Goal: Task Accomplishment & Management: Manage account settings

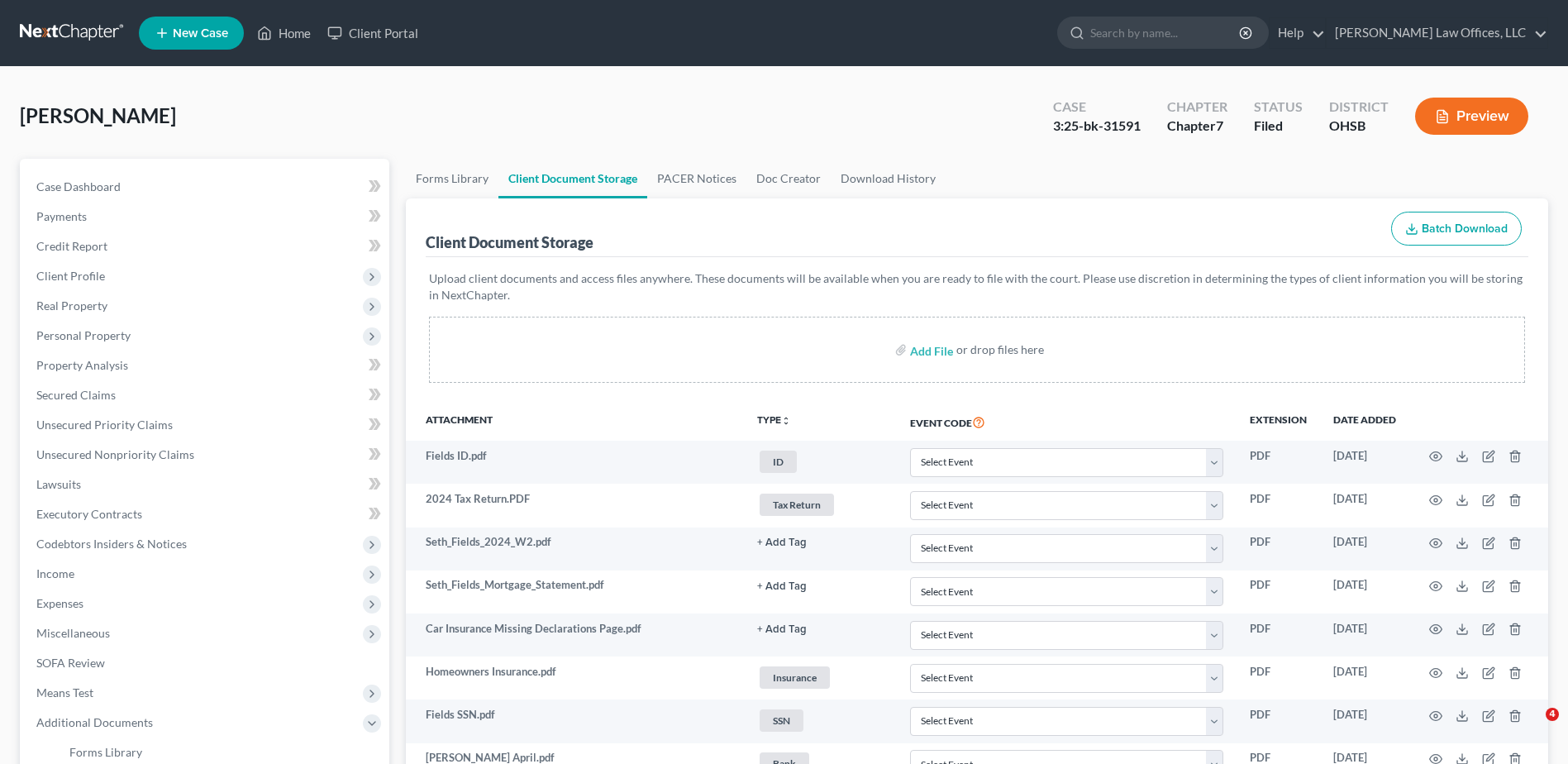
select select "7"
select select "52"
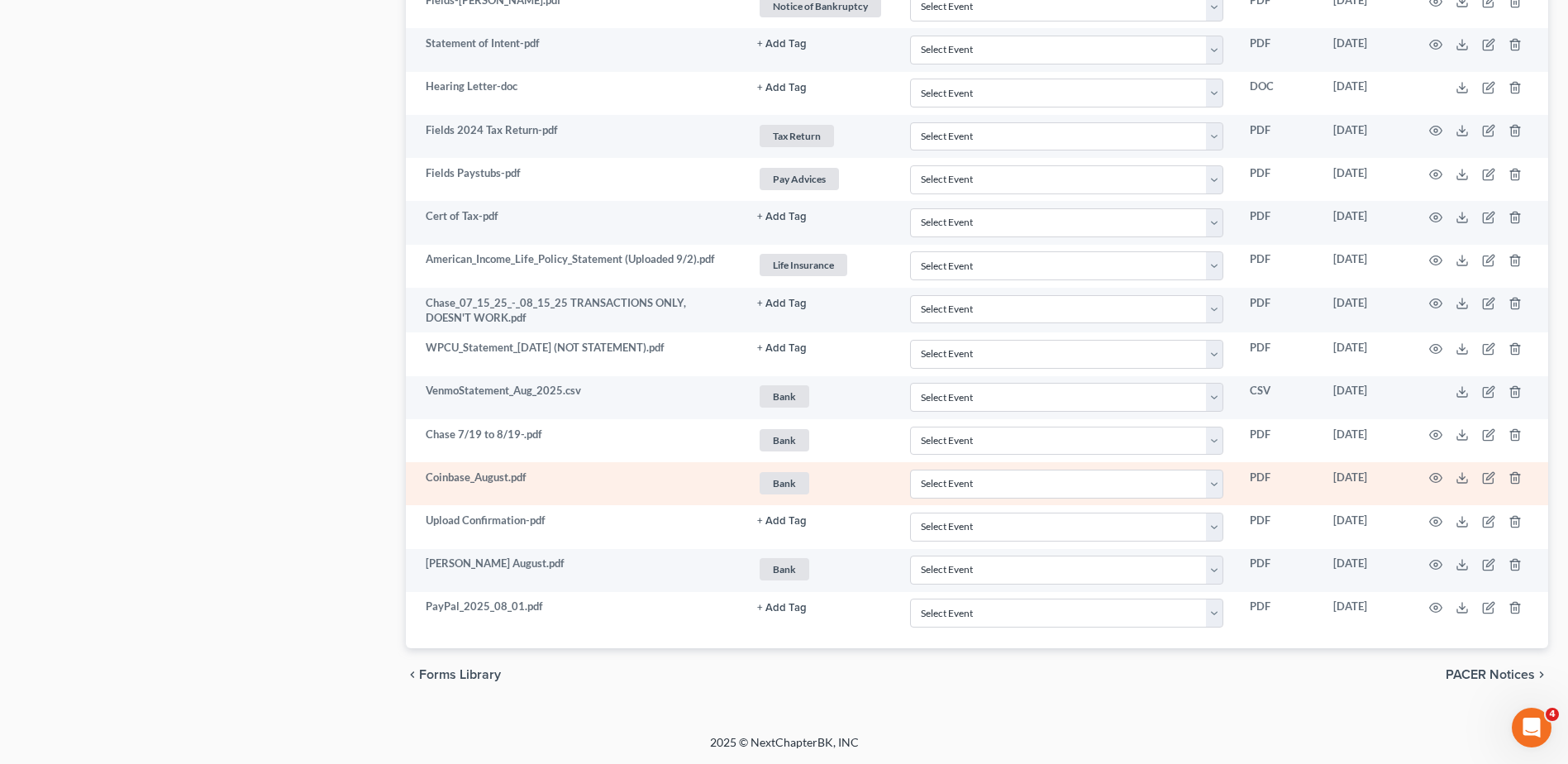
scroll to position [2057, 0]
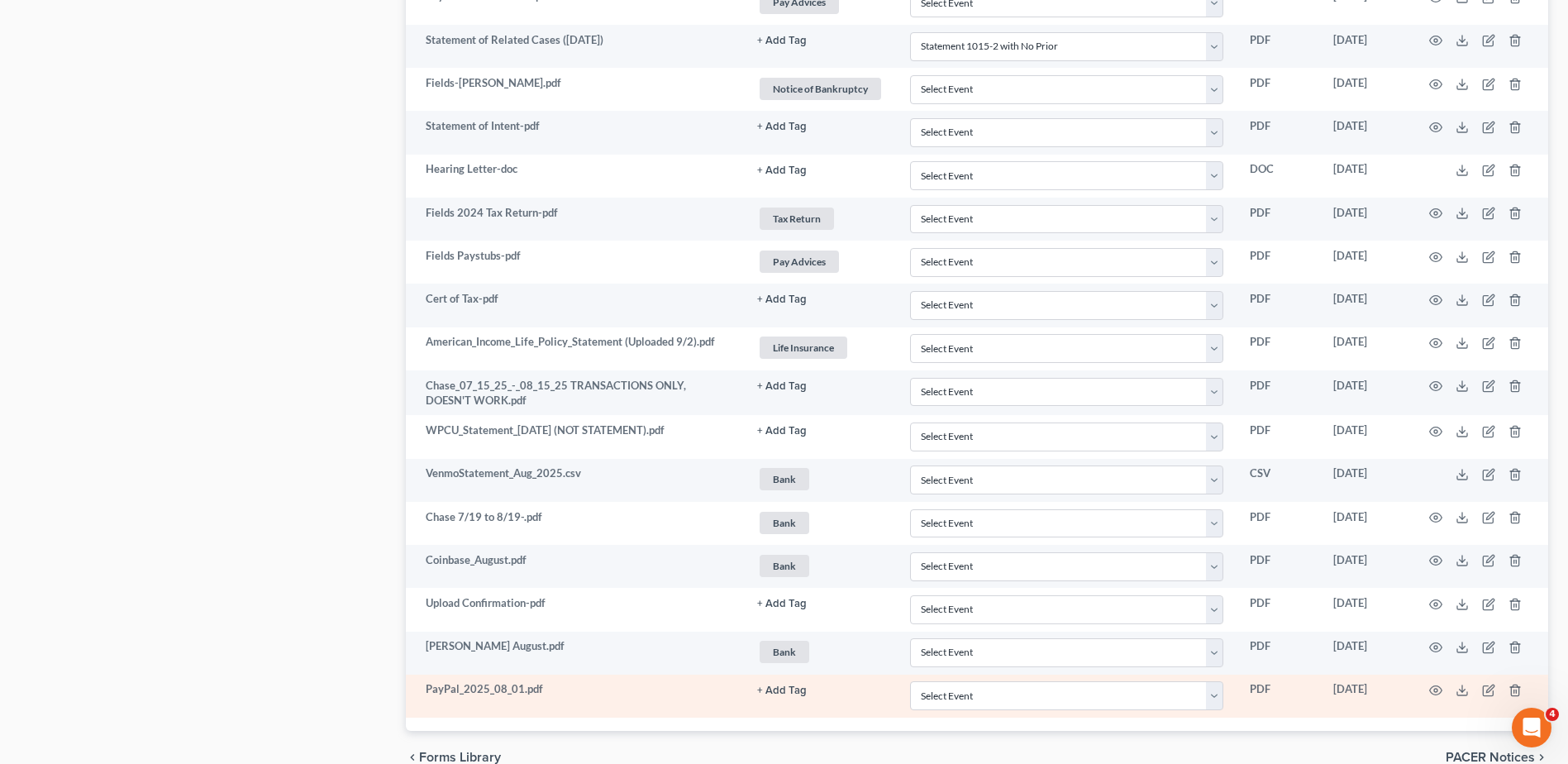
click at [784, 690] on button "+ Add Tag" at bounding box center [782, 690] width 49 height 10
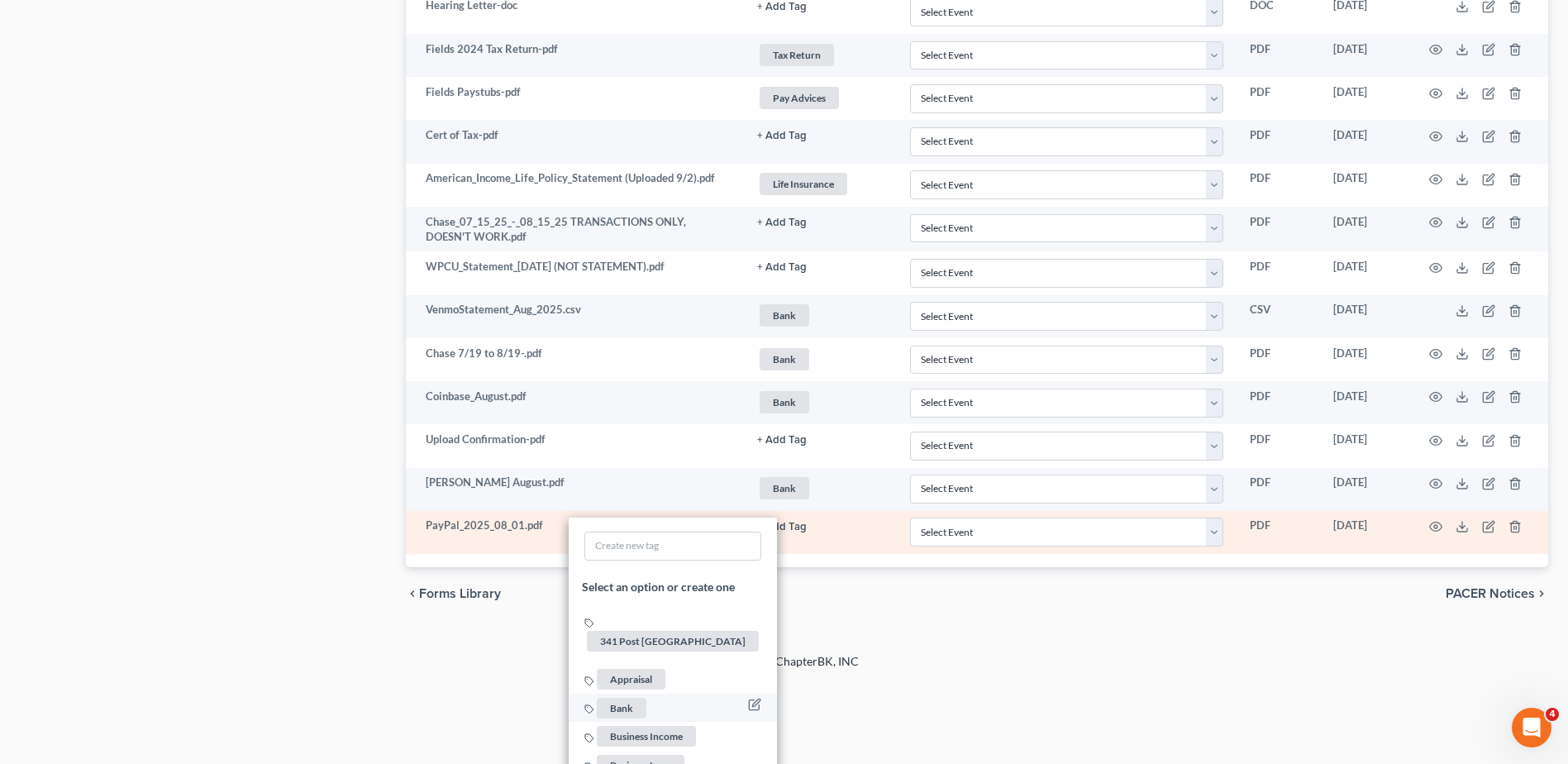
scroll to position [2222, 0]
click at [630, 696] on span "Bank" at bounding box center [622, 706] width 49 height 21
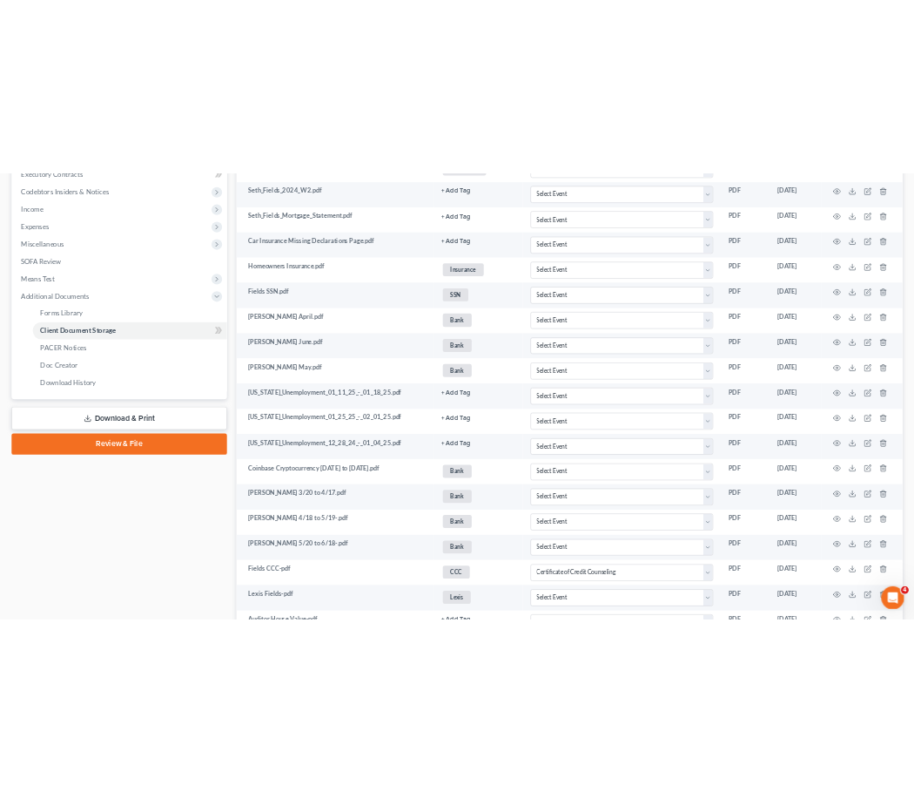
scroll to position [0, 0]
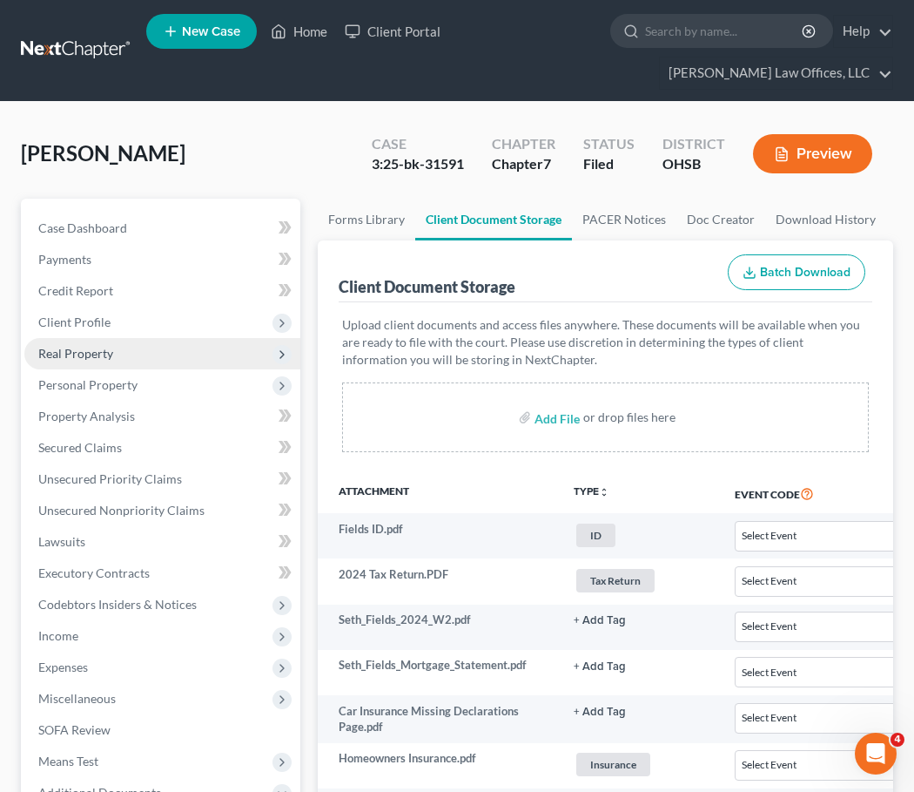
select select "7"
select select "52"
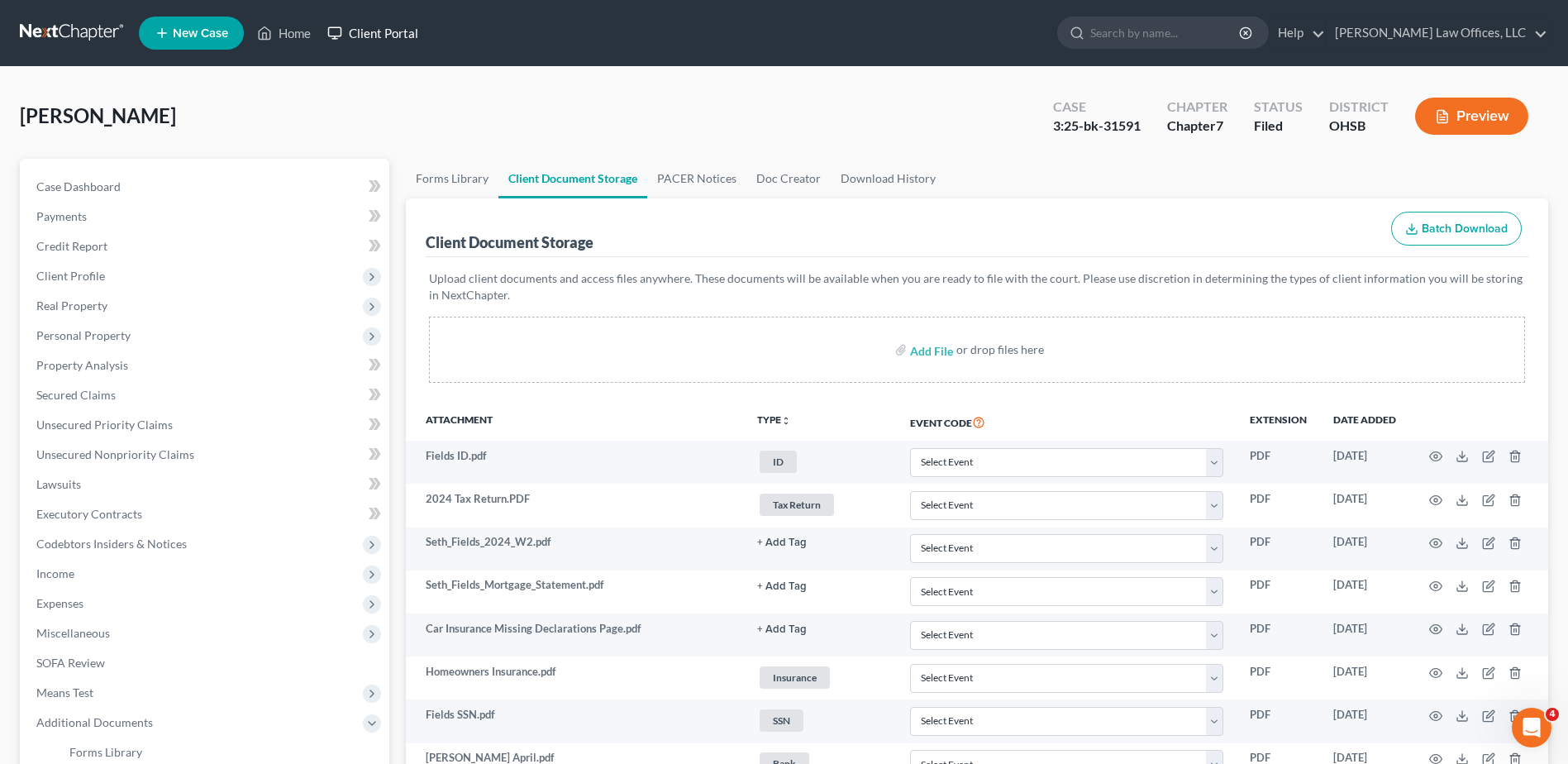
click at [387, 35] on link "Client Portal" at bounding box center [372, 32] width 107 height 29
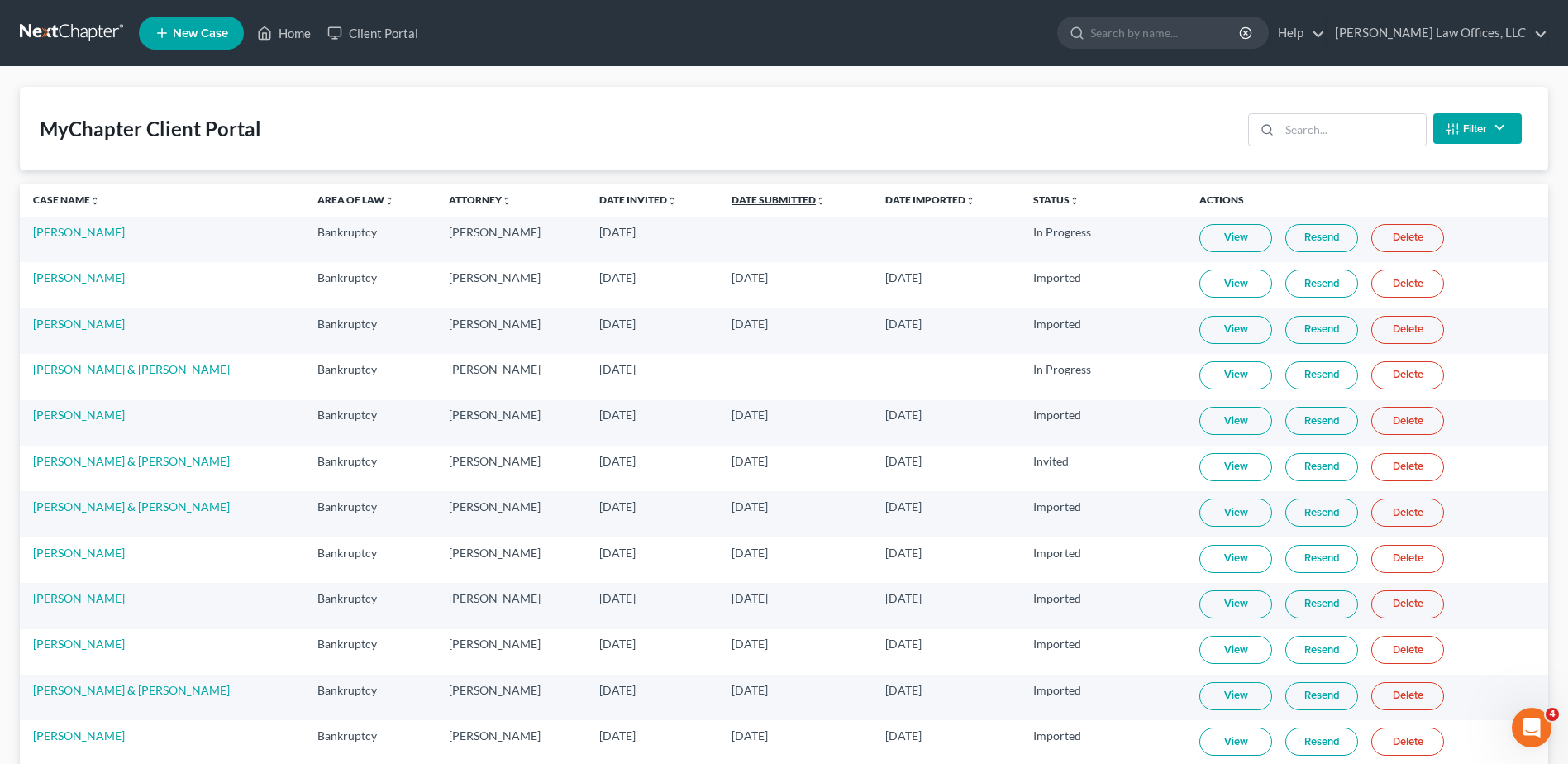
click at [788, 198] on link "Date Submitted unfold_more expand_more expand_less" at bounding box center [778, 199] width 94 height 12
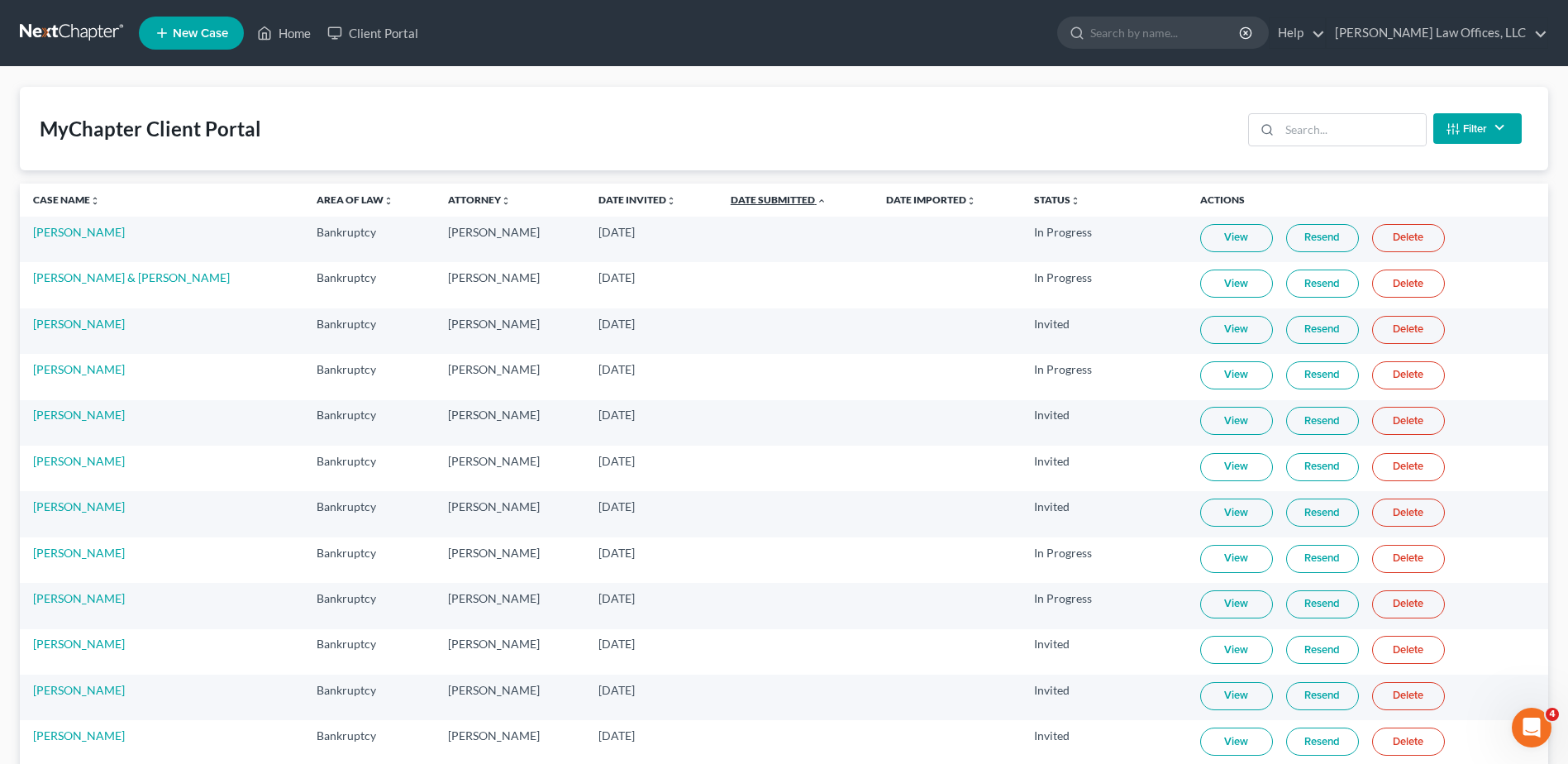
click at [788, 198] on link "Date Submitted unfold_more expand_more expand_less" at bounding box center [778, 199] width 96 height 12
